Goal: Information Seeking & Learning: Learn about a topic

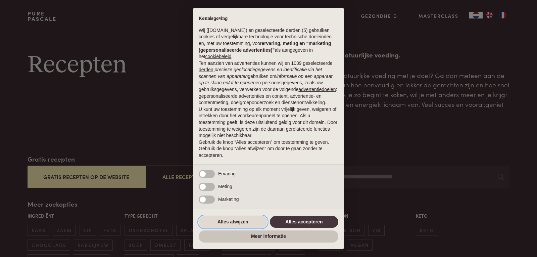
click at [234, 221] on button "Alles afwijzen" at bounding box center [233, 222] width 68 height 12
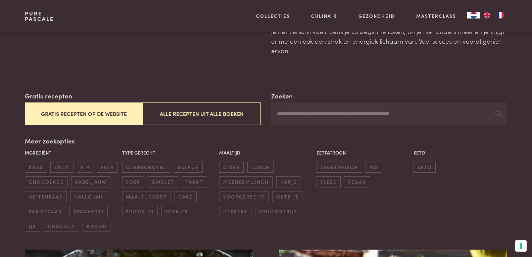
scroll to position [67, 0]
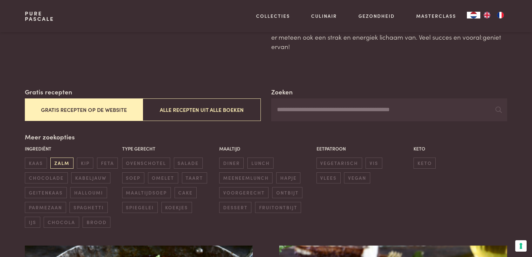
click at [62, 163] on span "zalm" at bounding box center [61, 162] width 23 height 11
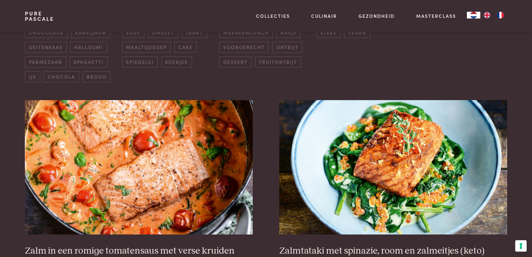
scroll to position [221, 0]
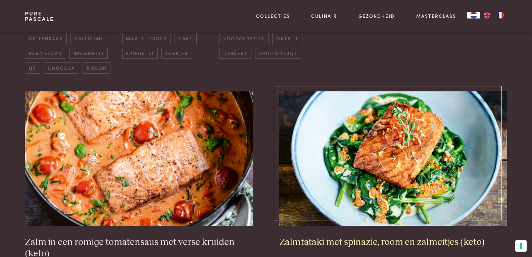
click at [359, 148] on img at bounding box center [392, 158] width 227 height 134
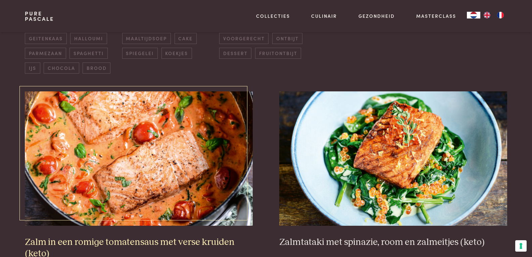
click at [166, 152] on img at bounding box center [138, 158] width 227 height 134
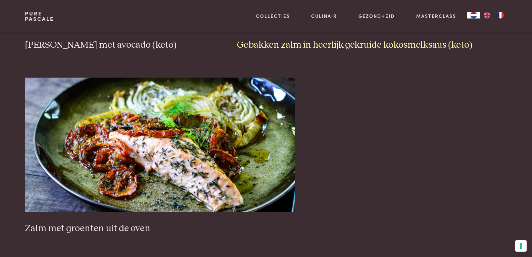
scroll to position [623, 0]
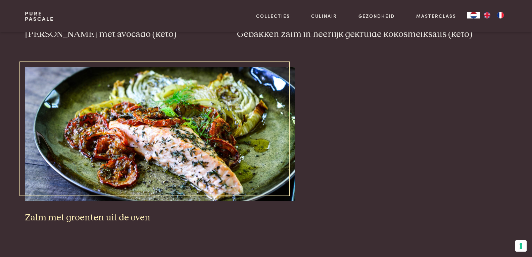
click at [215, 127] on img at bounding box center [160, 134] width 270 height 134
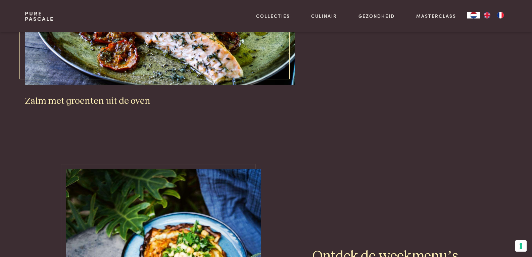
scroll to position [724, 0]
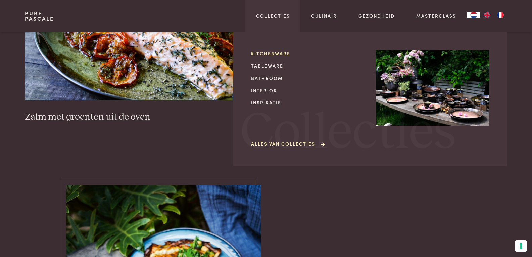
click at [269, 51] on link "Kitchenware" at bounding box center [308, 53] width 114 height 7
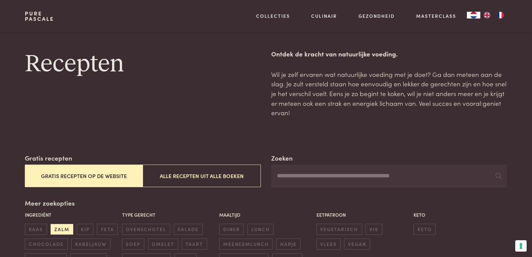
scroll to position [0, 0]
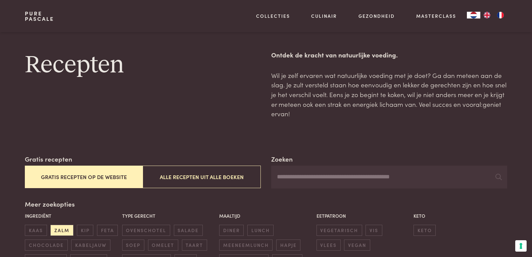
scroll to position [82, 0]
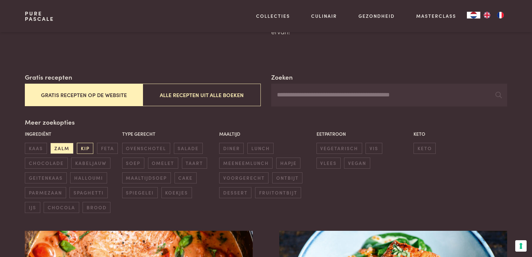
click at [86, 150] on span "kip" at bounding box center [85, 148] width 16 height 11
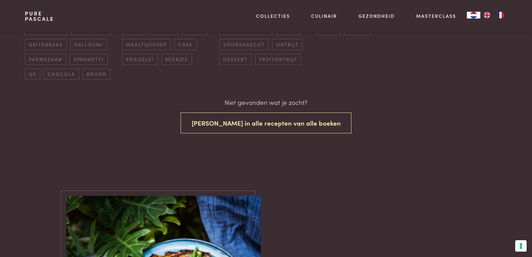
scroll to position [170, 0]
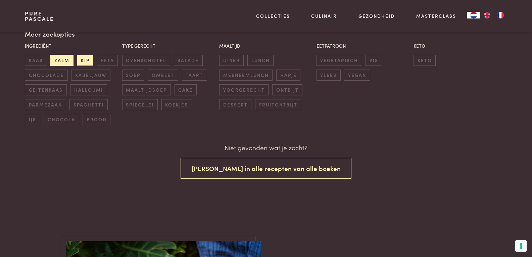
click at [61, 62] on span "zalm" at bounding box center [61, 60] width 23 height 11
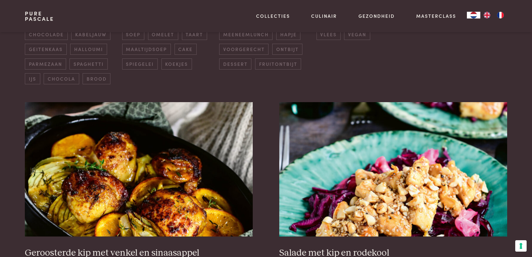
scroll to position [87, 0]
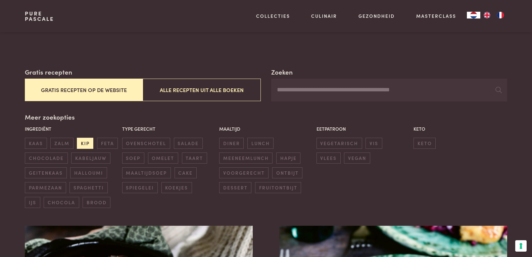
click at [82, 142] on span "kip" at bounding box center [85, 142] width 16 height 11
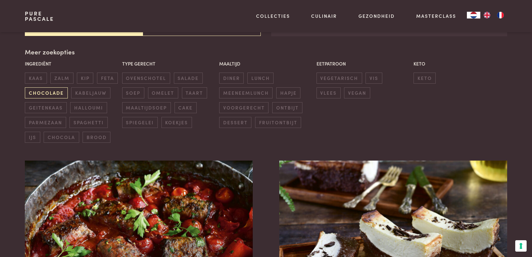
scroll to position [154, 0]
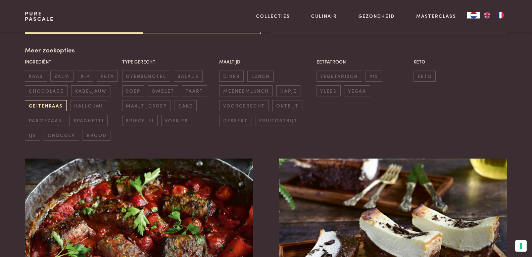
click at [42, 109] on span "geitenkaas" at bounding box center [46, 105] width 42 height 11
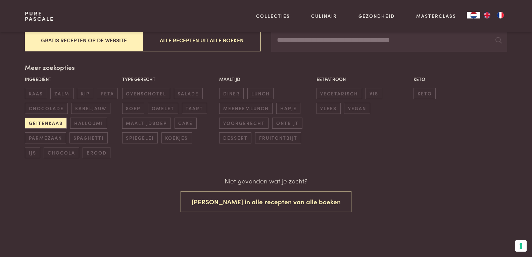
scroll to position [136, 0]
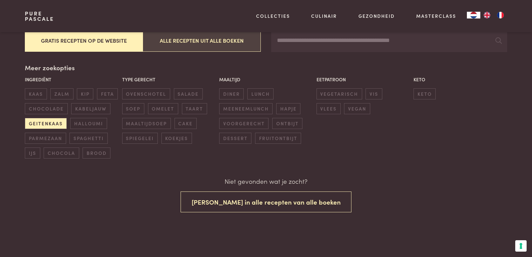
click at [188, 47] on button "Alle recepten uit alle boeken" at bounding box center [202, 40] width 118 height 22
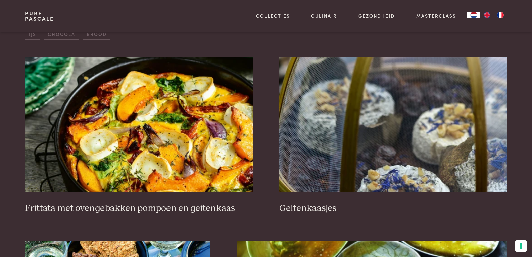
scroll to position [288, 0]
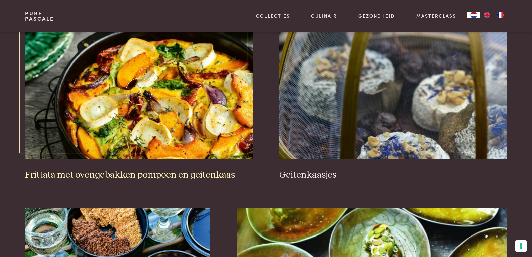
click at [214, 128] on img at bounding box center [138, 91] width 227 height 134
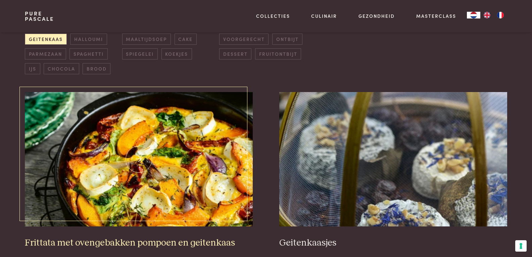
scroll to position [0, 0]
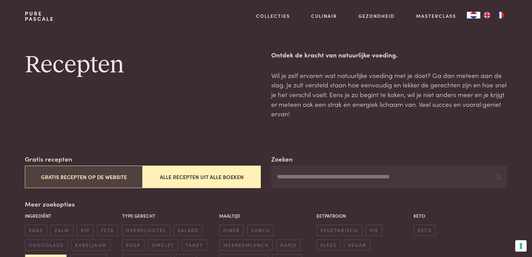
click at [118, 180] on button "Gratis recepten op de website" at bounding box center [84, 176] width 118 height 22
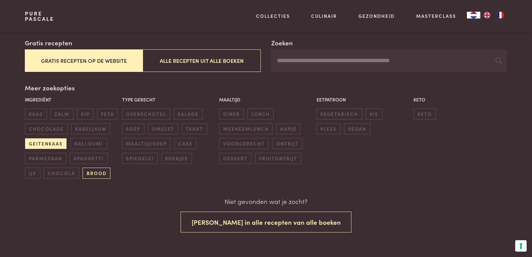
scroll to position [145, 0]
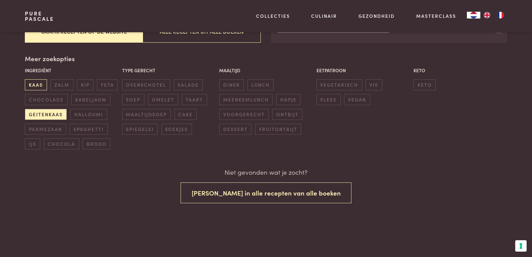
click at [41, 83] on span "kaas" at bounding box center [36, 84] width 22 height 11
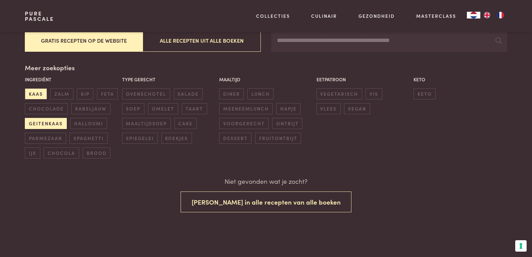
click at [35, 125] on span "geitenkaas" at bounding box center [46, 123] width 42 height 11
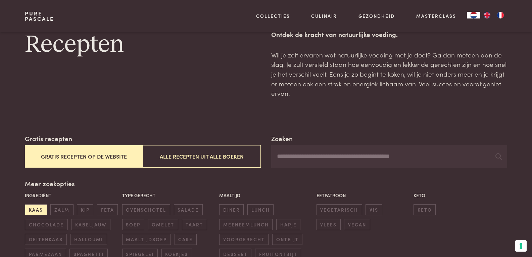
scroll to position [20, 0]
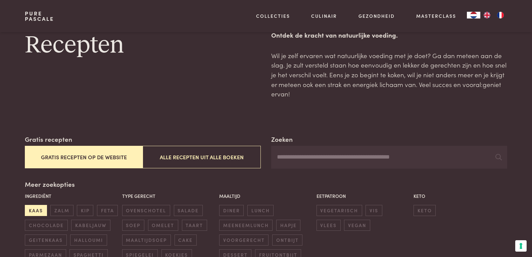
click at [44, 211] on span "kaas" at bounding box center [36, 210] width 22 height 11
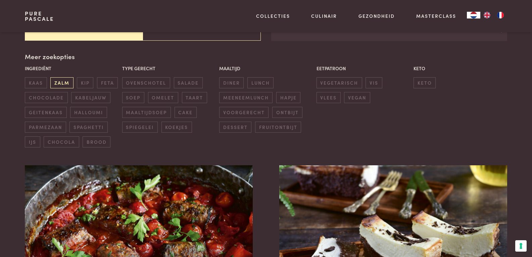
scroll to position [154, 0]
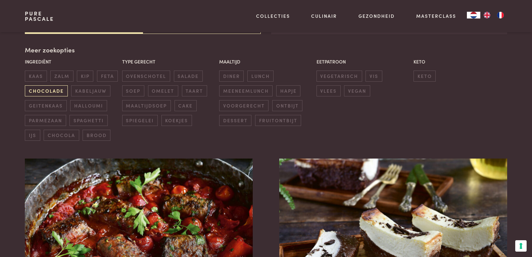
click at [49, 87] on span "chocolade" at bounding box center [46, 90] width 43 height 11
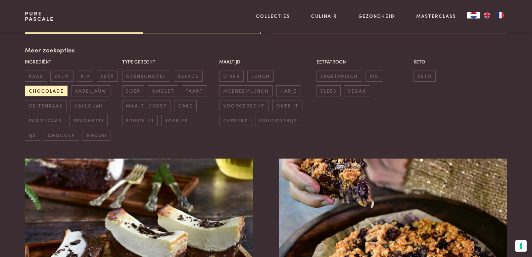
scroll to position [87, 0]
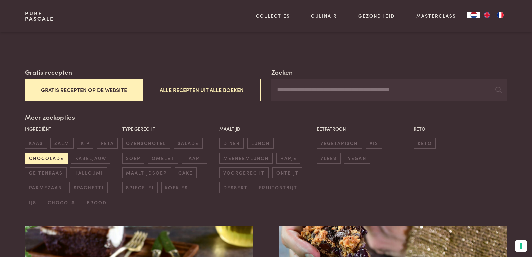
click at [36, 159] on span "chocolade" at bounding box center [46, 157] width 43 height 11
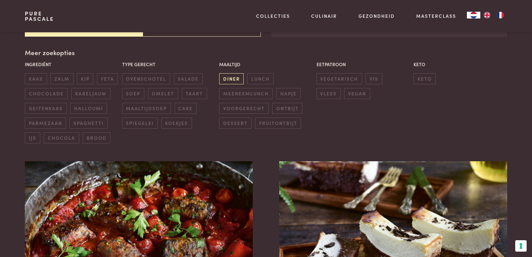
scroll to position [154, 0]
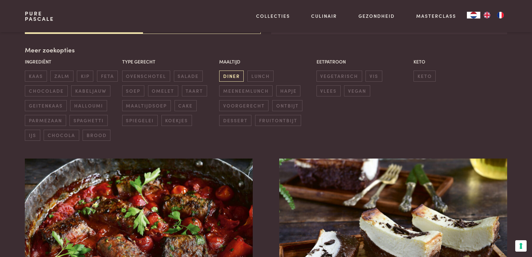
click at [233, 73] on span "diner" at bounding box center [231, 75] width 24 height 11
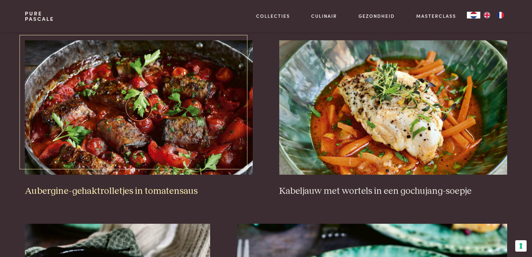
scroll to position [288, 0]
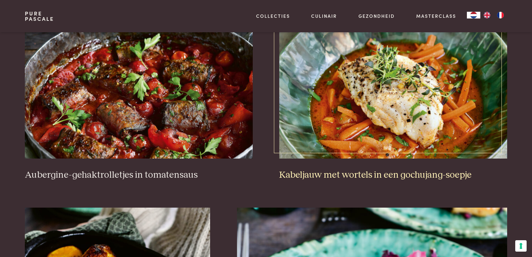
click at [336, 121] on img at bounding box center [392, 91] width 227 height 134
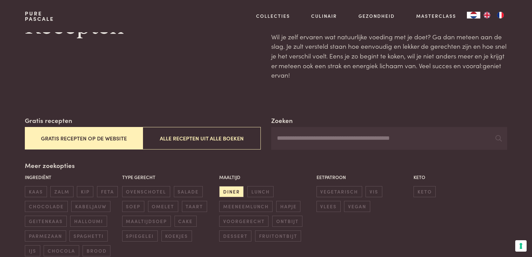
scroll to position [101, 0]
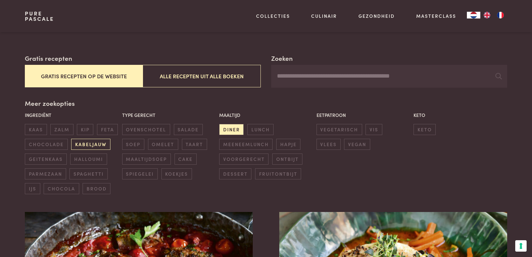
click at [92, 141] on span "kabeljauw" at bounding box center [90, 143] width 39 height 11
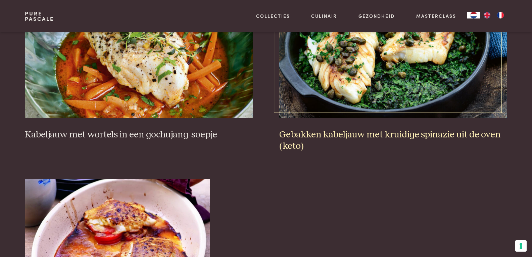
scroll to position [315, 0]
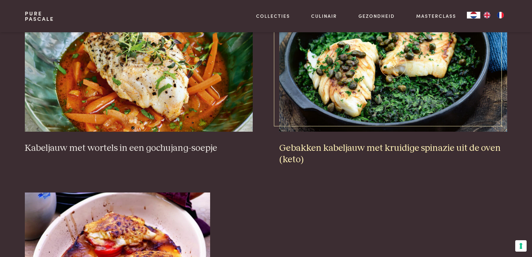
click at [376, 131] on img at bounding box center [392, 64] width 227 height 134
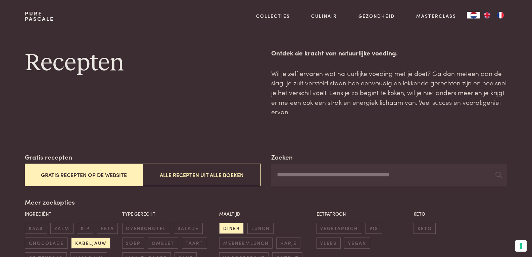
scroll to position [0, 0]
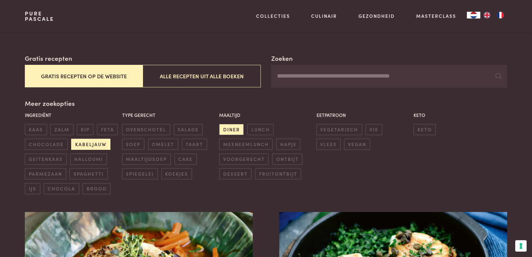
click at [87, 145] on span "kabeljauw" at bounding box center [90, 143] width 39 height 11
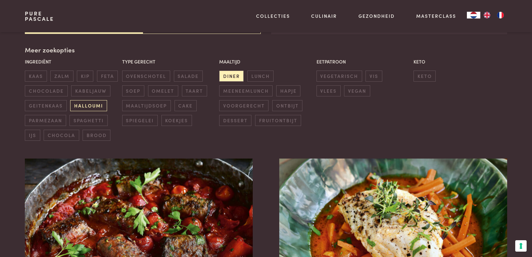
click at [92, 105] on span "halloumi" at bounding box center [88, 105] width 37 height 11
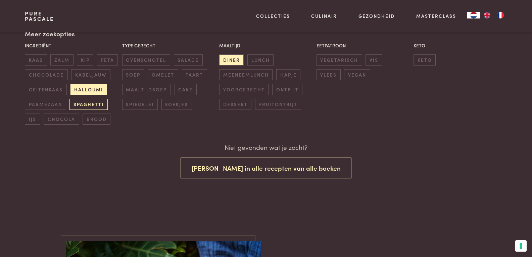
scroll to position [136, 0]
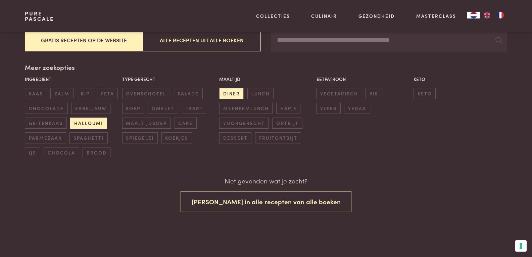
click at [87, 123] on span "halloumi" at bounding box center [88, 122] width 37 height 11
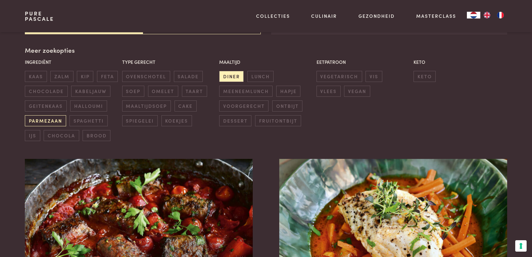
scroll to position [154, 0]
click at [37, 120] on span "parmezaan" at bounding box center [45, 120] width 41 height 11
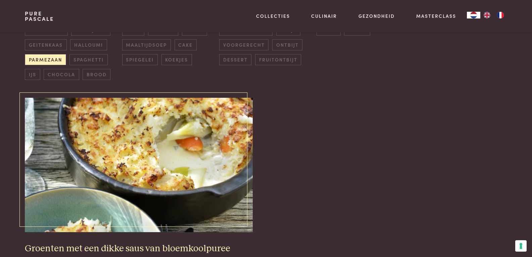
scroll to position [154, 0]
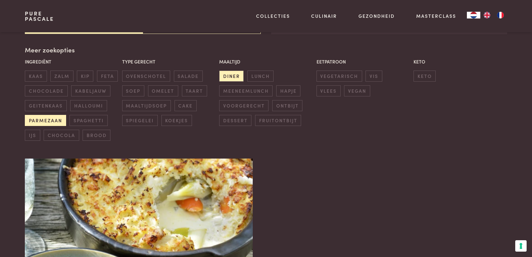
click at [42, 119] on span "parmezaan" at bounding box center [45, 120] width 41 height 11
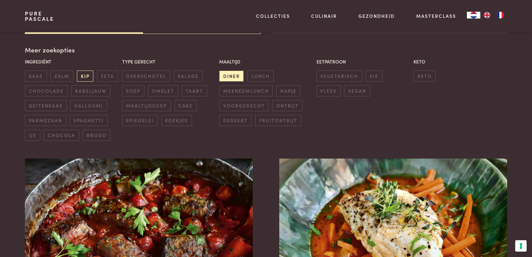
click at [90, 76] on span "kip" at bounding box center [85, 75] width 16 height 11
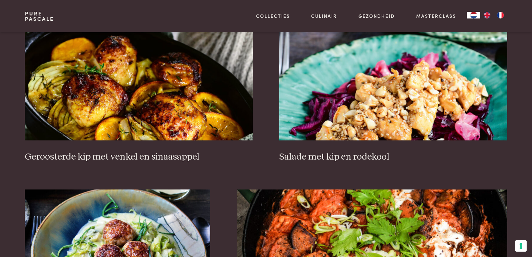
scroll to position [322, 0]
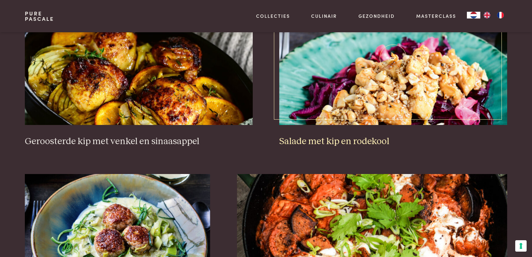
click at [365, 79] on img at bounding box center [392, 58] width 227 height 134
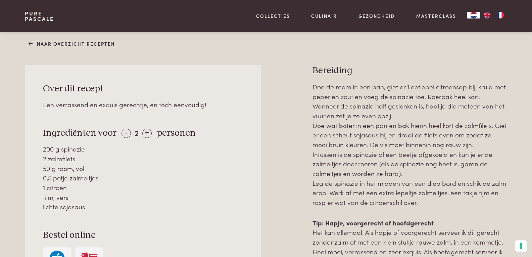
scroll to position [268, 0]
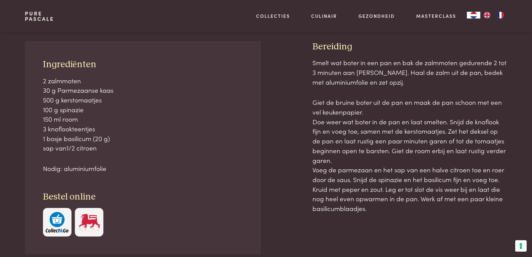
scroll to position [302, 0]
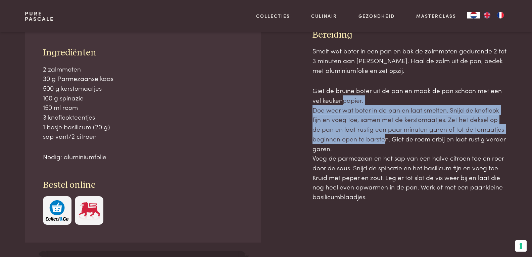
drag, startPoint x: 341, startPoint y: 102, endPoint x: 380, endPoint y: 141, distance: 54.8
click at [380, 141] on p "Giet de bruine boter uit de pan en maak de pan schoon met een vel keukenpapier.…" at bounding box center [409, 143] width 194 height 115
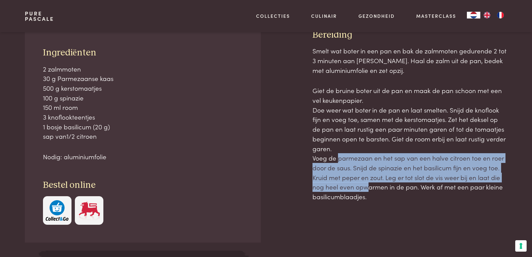
drag, startPoint x: 336, startPoint y: 160, endPoint x: 360, endPoint y: 183, distance: 33.7
click at [360, 183] on p "Giet de bruine boter uit de pan en maak de pan schoon met een vel keukenpapier.…" at bounding box center [409, 143] width 194 height 115
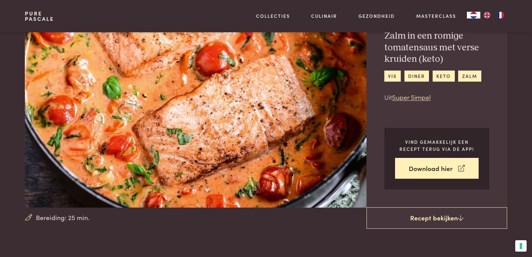
scroll to position [0, 0]
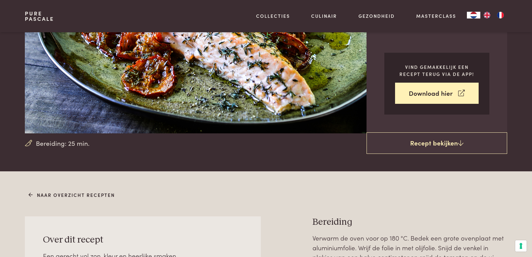
scroll to position [101, 0]
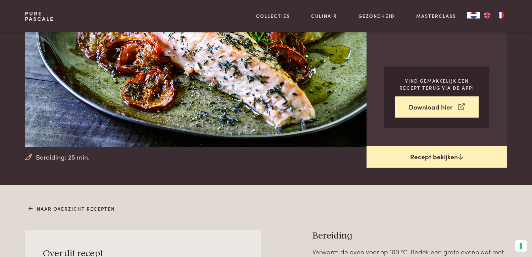
click at [410, 162] on link "Recept bekijken" at bounding box center [436, 156] width 141 height 21
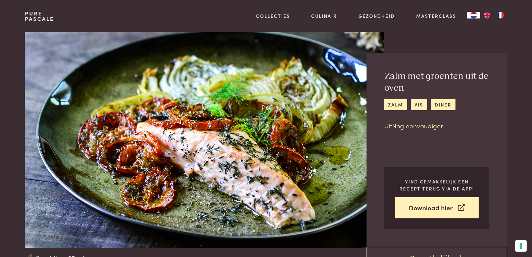
drag, startPoint x: 86, startPoint y: 150, endPoint x: 84, endPoint y: 146, distance: 4.5
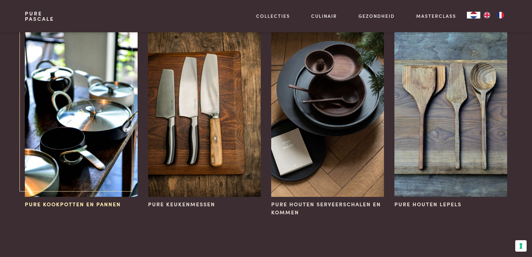
scroll to position [67, 0]
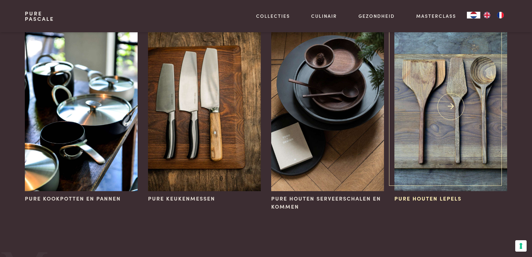
click at [425, 83] on img at bounding box center [450, 106] width 112 height 169
click at [86, 129] on img at bounding box center [81, 106] width 112 height 169
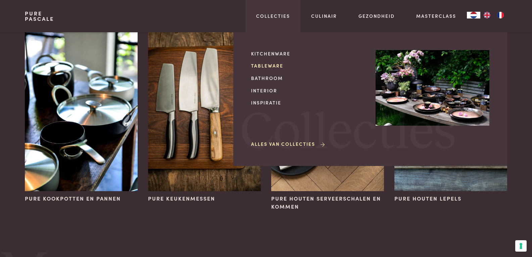
click at [256, 66] on link "Tableware" at bounding box center [308, 65] width 114 height 7
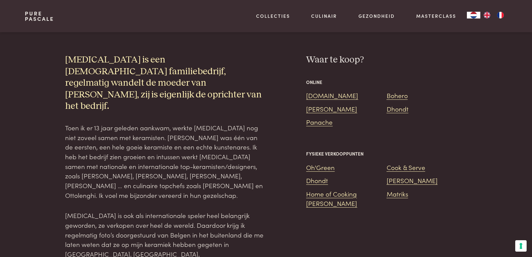
scroll to position [570, 0]
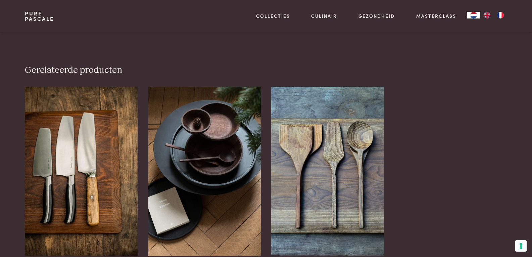
scroll to position [805, 0]
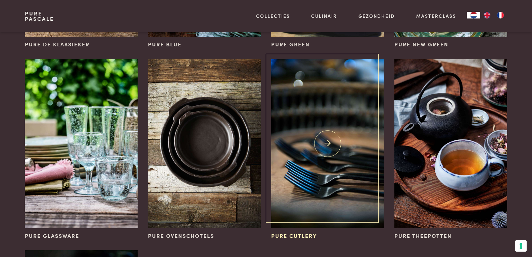
scroll to position [201, 0]
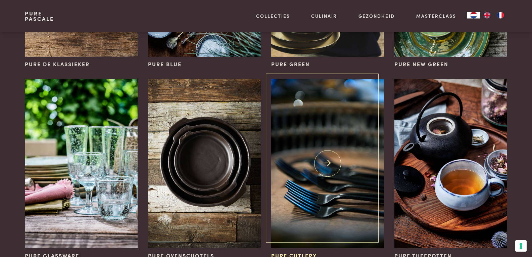
click at [327, 161] on img at bounding box center [327, 163] width 112 height 169
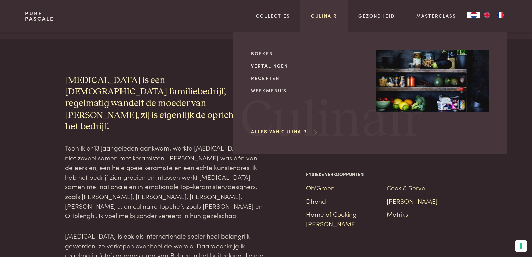
scroll to position [402, 0]
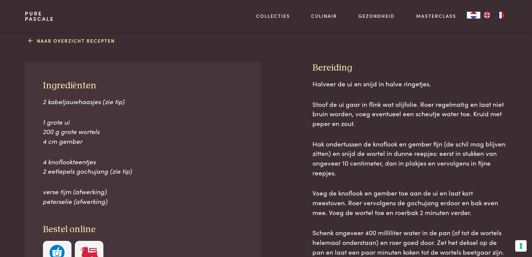
scroll to position [302, 0]
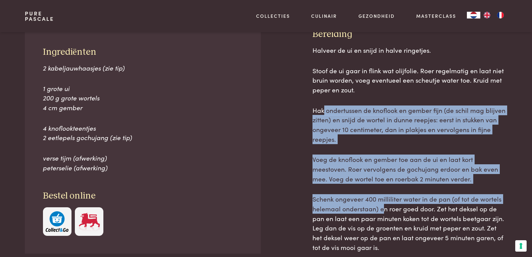
drag, startPoint x: 323, startPoint y: 107, endPoint x: 382, endPoint y: 211, distance: 120.0
click at [382, 211] on div "Halveer de ui en snijd in halve ringetjes. Stoof de ui gaar in flink wat olijfo…" at bounding box center [409, 168] width 194 height 246
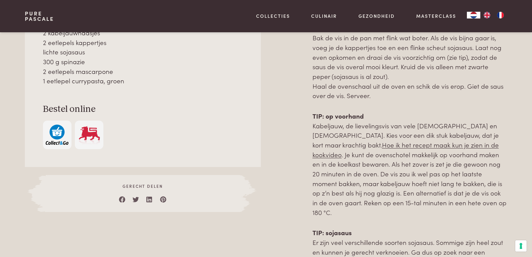
scroll to position [436, 0]
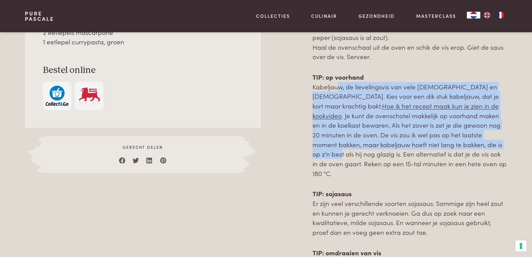
drag, startPoint x: 334, startPoint y: 88, endPoint x: 405, endPoint y: 145, distance: 91.1
click at [405, 145] on p "TIP: op voorhand Kabeljauw, de lievelingsvis van vele [DEMOGRAPHIC_DATA] en [DE…" at bounding box center [409, 125] width 194 height 106
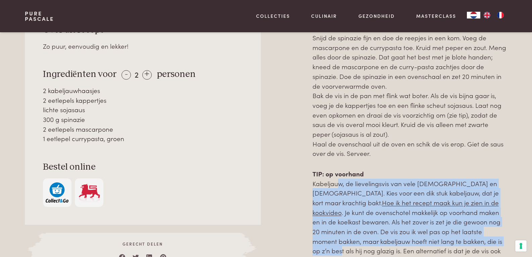
scroll to position [335, 0]
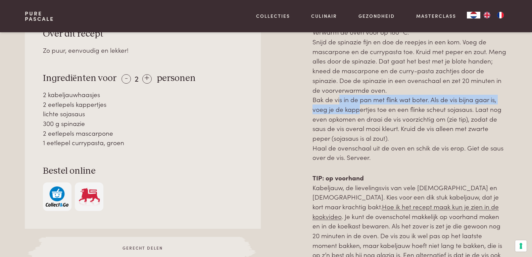
drag, startPoint x: 337, startPoint y: 99, endPoint x: 356, endPoint y: 108, distance: 20.3
click at [356, 108] on p "Verwarm de oven voor op 180 °C. Snijd de spinazie fijn en doe de reepjes in een…" at bounding box center [409, 94] width 194 height 135
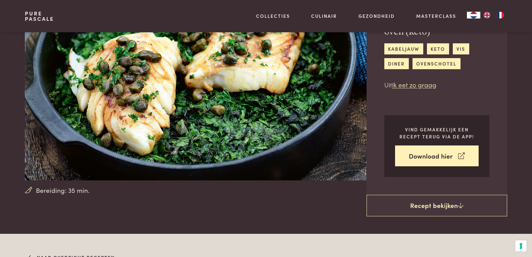
scroll to position [67, 0]
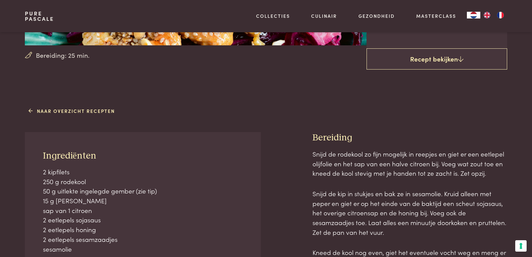
scroll to position [268, 0]
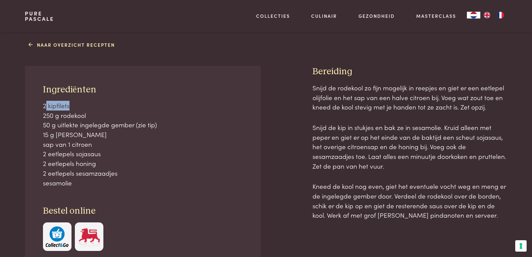
drag, startPoint x: 45, startPoint y: 106, endPoint x: 70, endPoint y: 106, distance: 25.5
click at [70, 106] on p "2 kipfilets 250 g rodekool 50 g uitlekte ingelegde gember (zie tip) 15 g pinda’…" at bounding box center [143, 144] width 200 height 87
